Goal: Information Seeking & Learning: Learn about a topic

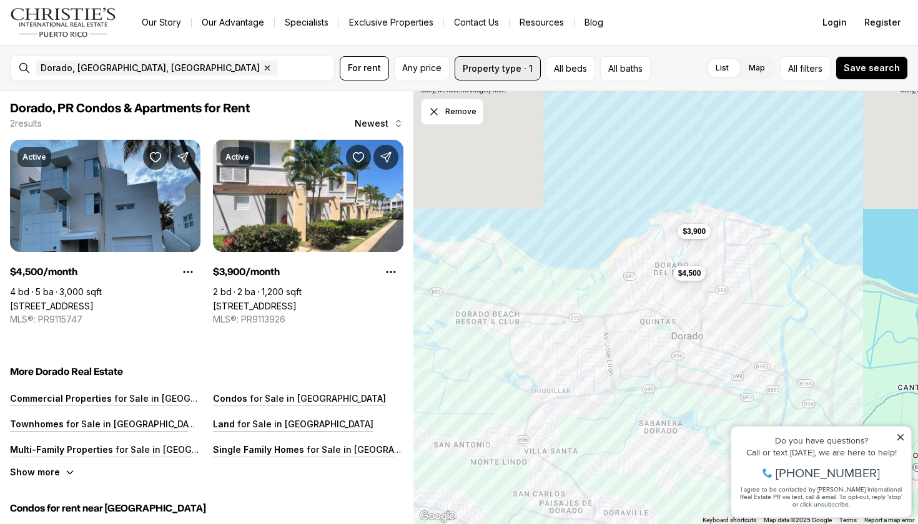
click at [482, 77] on button "Property type · 1" at bounding box center [497, 68] width 86 height 24
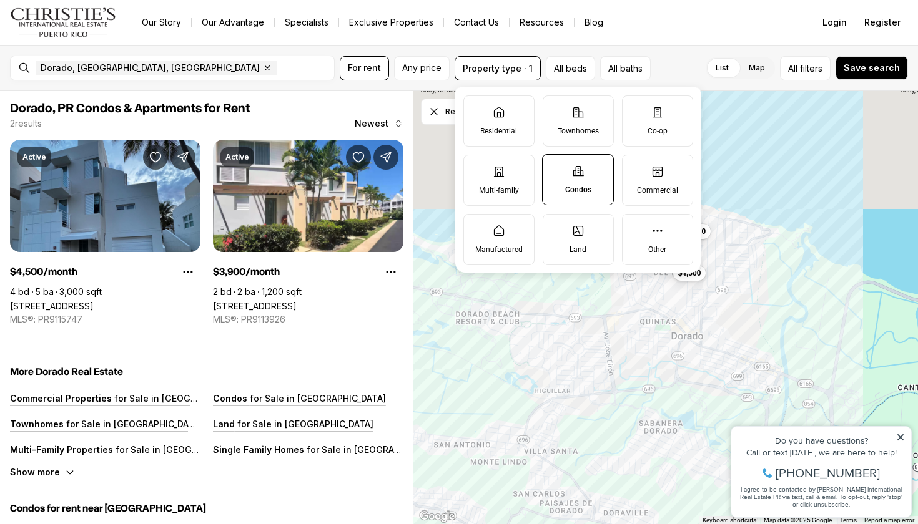
click at [574, 165] on icon at bounding box center [578, 171] width 12 height 12
click at [555, 165] on button "Condos" at bounding box center [548, 161] width 12 height 12
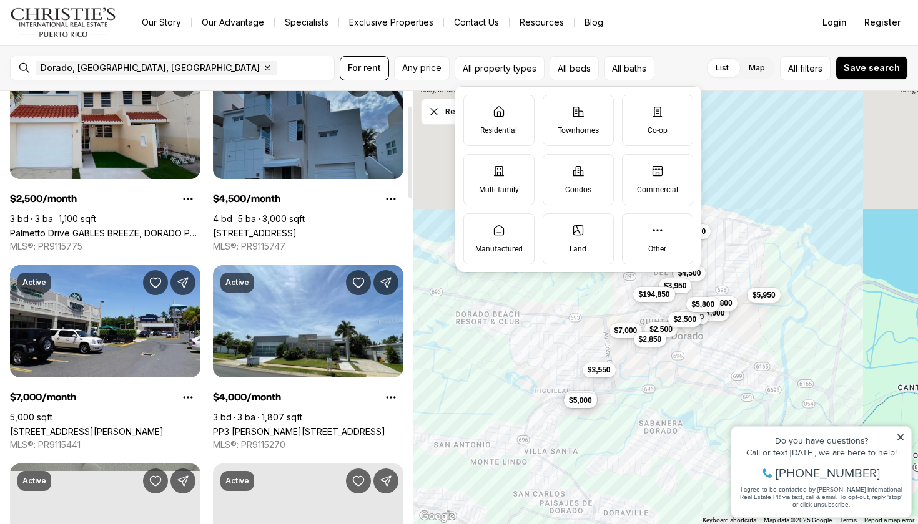
scroll to position [74, 0]
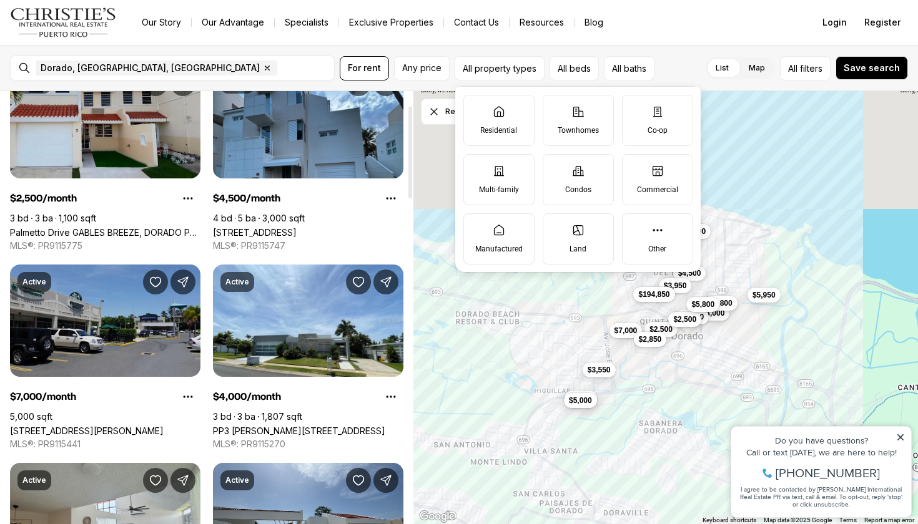
click at [142, 426] on link "[STREET_ADDRESS][PERSON_NAME]" at bounding box center [87, 431] width 154 height 11
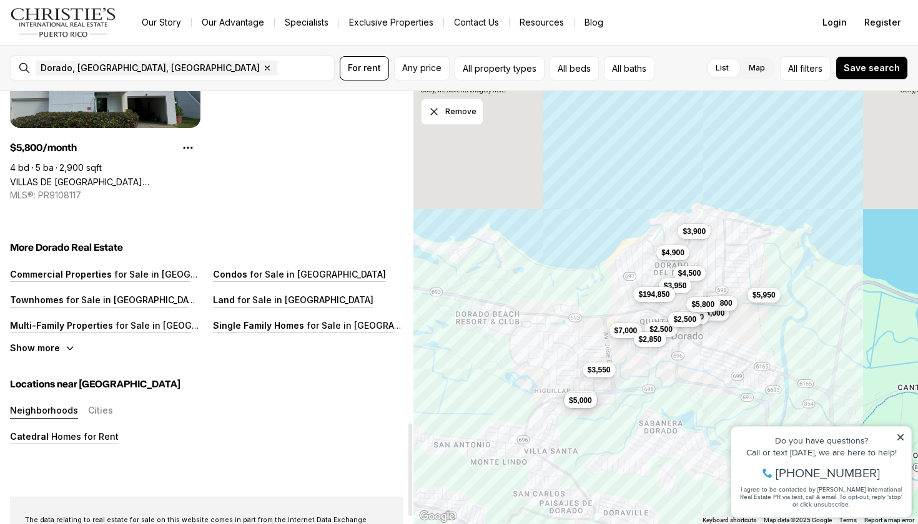
scroll to position [1721, 0]
